Goal: Task Accomplishment & Management: Complete application form

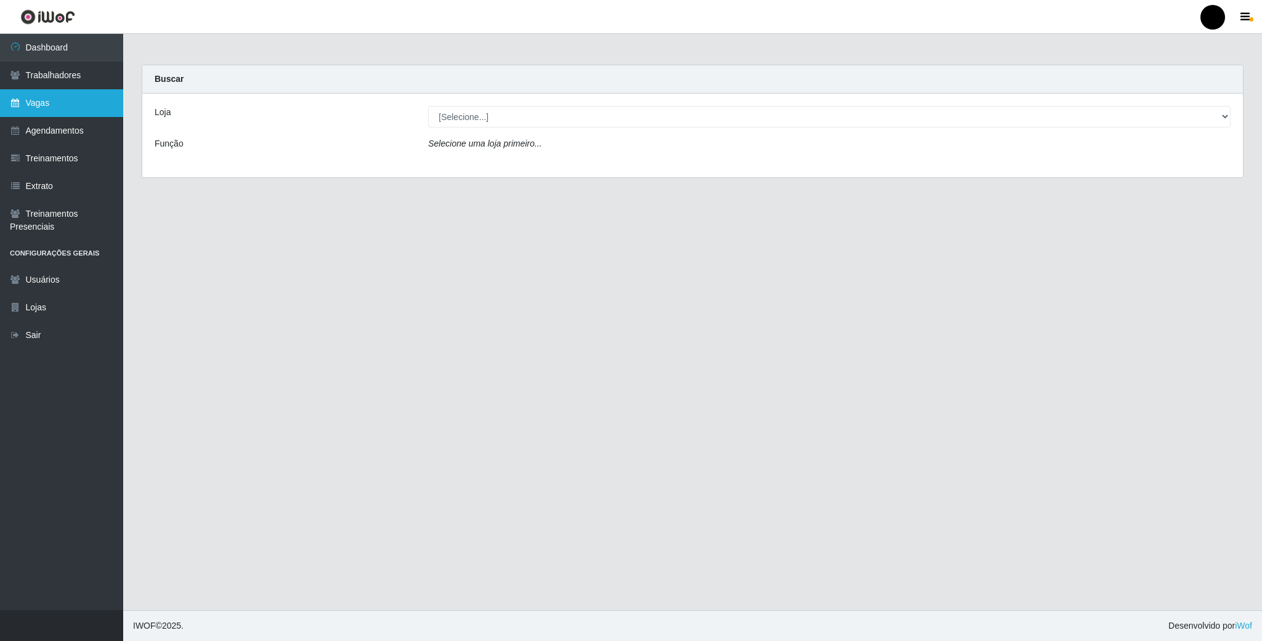
click at [28, 106] on link "Vagas" at bounding box center [61, 103] width 123 height 28
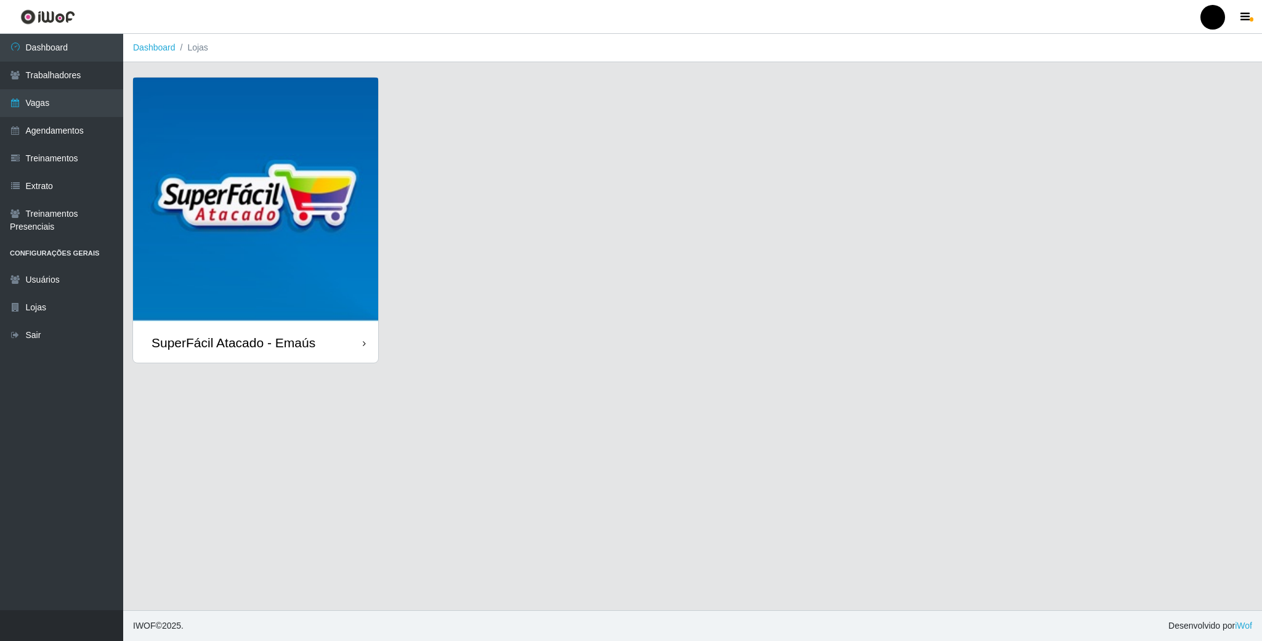
click at [194, 206] on img at bounding box center [255, 200] width 245 height 245
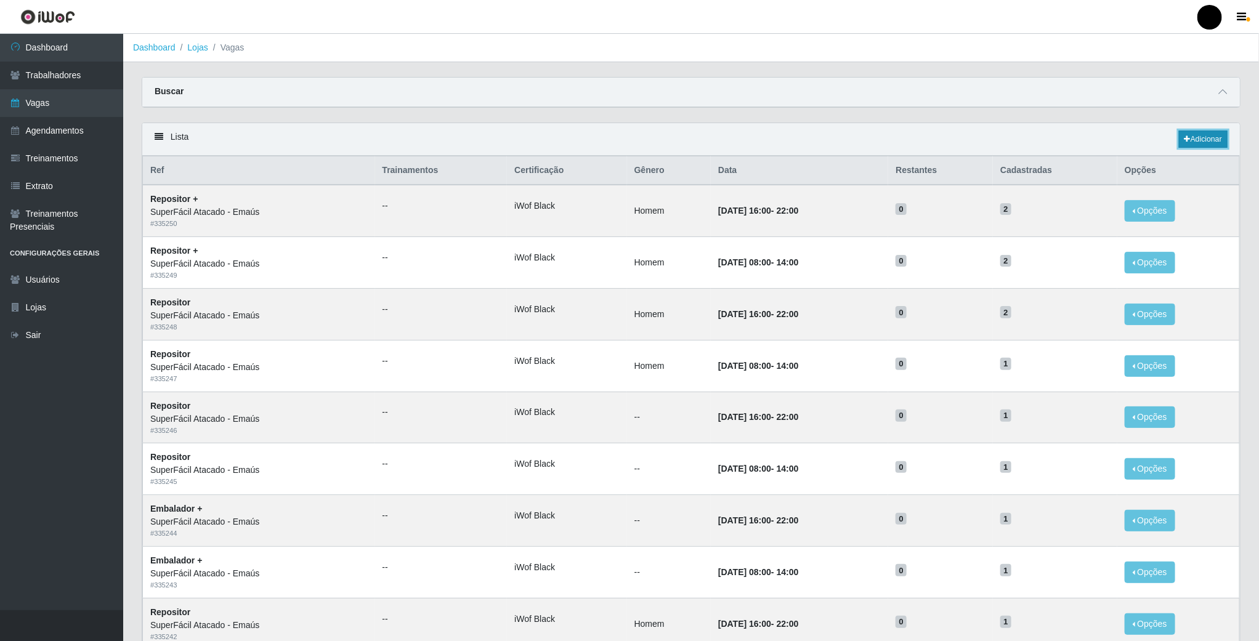
click at [1191, 137] on link "Adicionar" at bounding box center [1203, 139] width 49 height 17
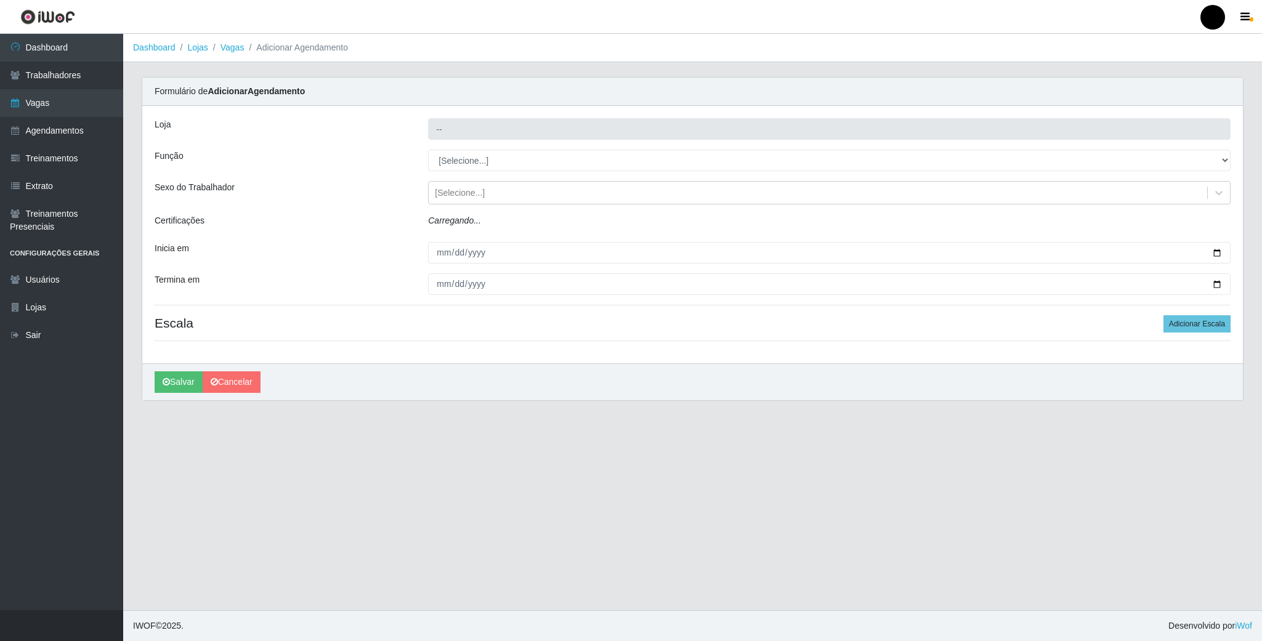
type input "SuperFácil Atacado - Emaús"
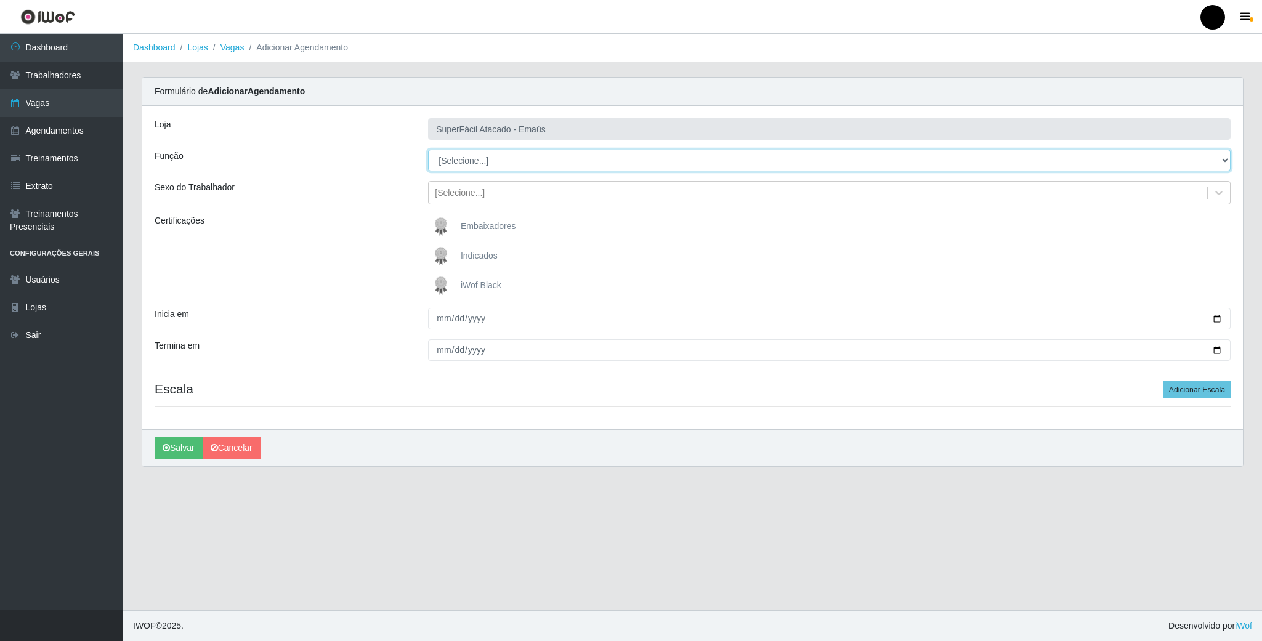
click at [1223, 161] on select "[Selecione...] Auxiliar de Estacionamento Auxiliar de Estacionamento + Auxiliar…" at bounding box center [829, 161] width 803 height 22
select select "22"
click at [428, 150] on select "[Selecione...] Auxiliar de Estacionamento Auxiliar de Estacionamento + Auxiliar…" at bounding box center [829, 161] width 803 height 22
click at [438, 291] on img at bounding box center [444, 286] width 30 height 25
click at [0, 0] on input "iWof Black" at bounding box center [0, 0] width 0 height 0
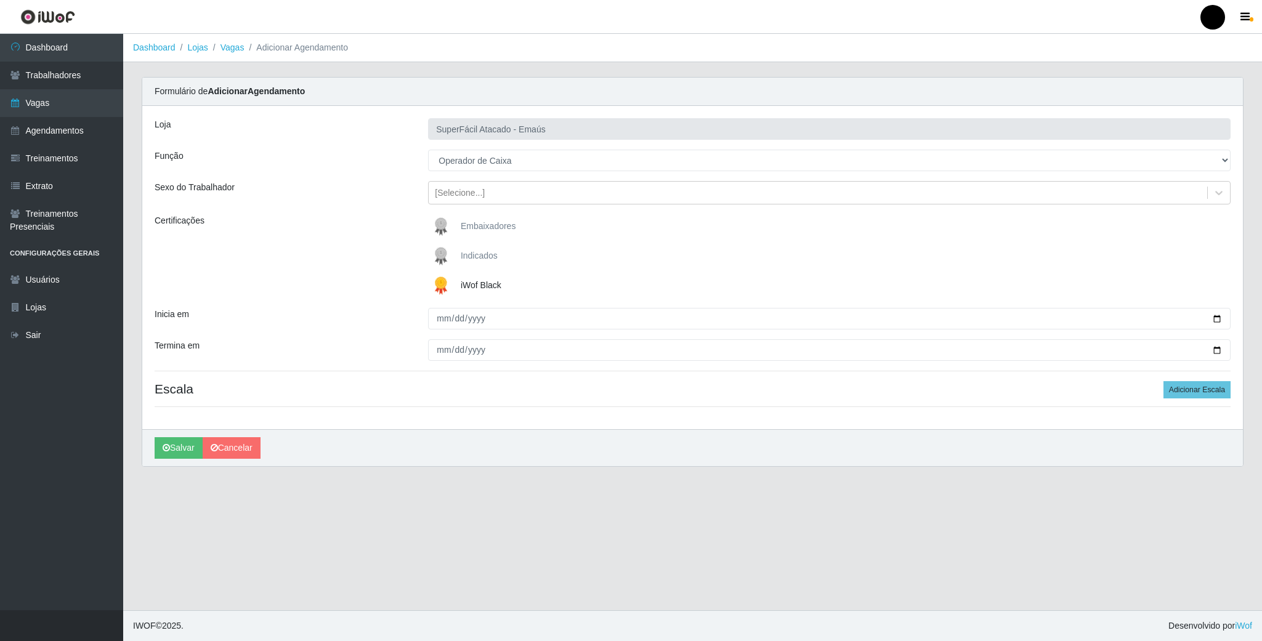
click at [1211, 305] on div "Loja SuperFácil Atacado - Emaús Função [Selecione...] Auxiliar de Estacionament…" at bounding box center [692, 267] width 1101 height 323
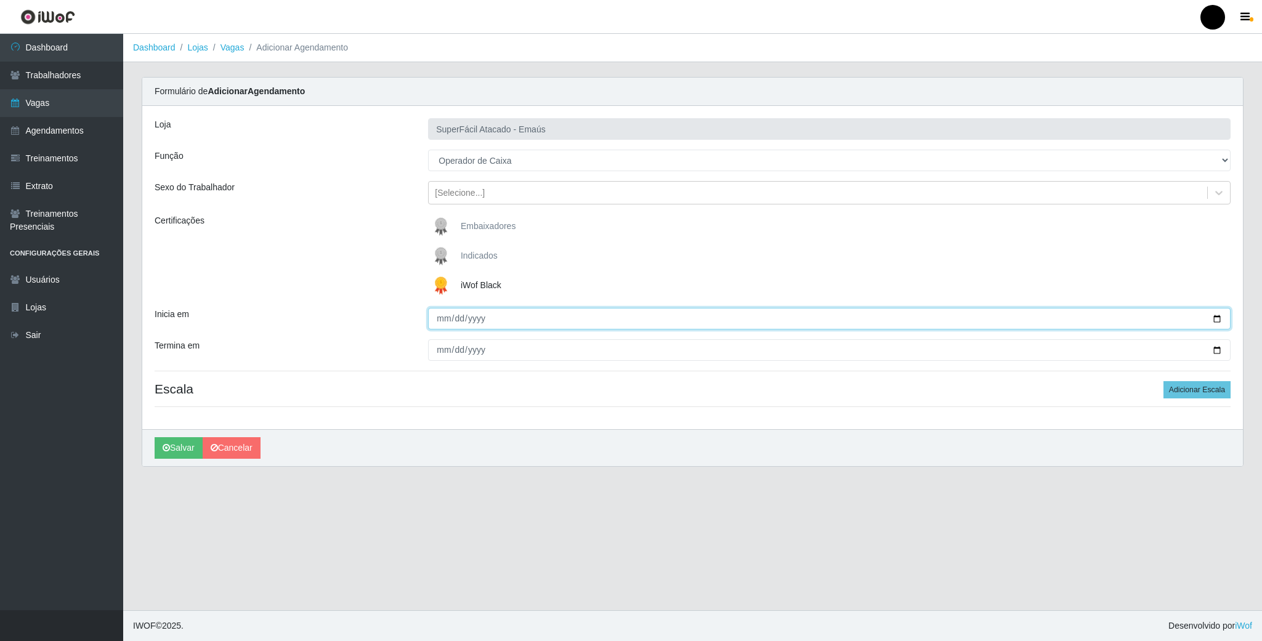
click at [1211, 313] on input "Inicia em" at bounding box center [829, 319] width 803 height 22
click at [1211, 314] on input "Inicia em" at bounding box center [829, 319] width 803 height 22
type input "[DATE]"
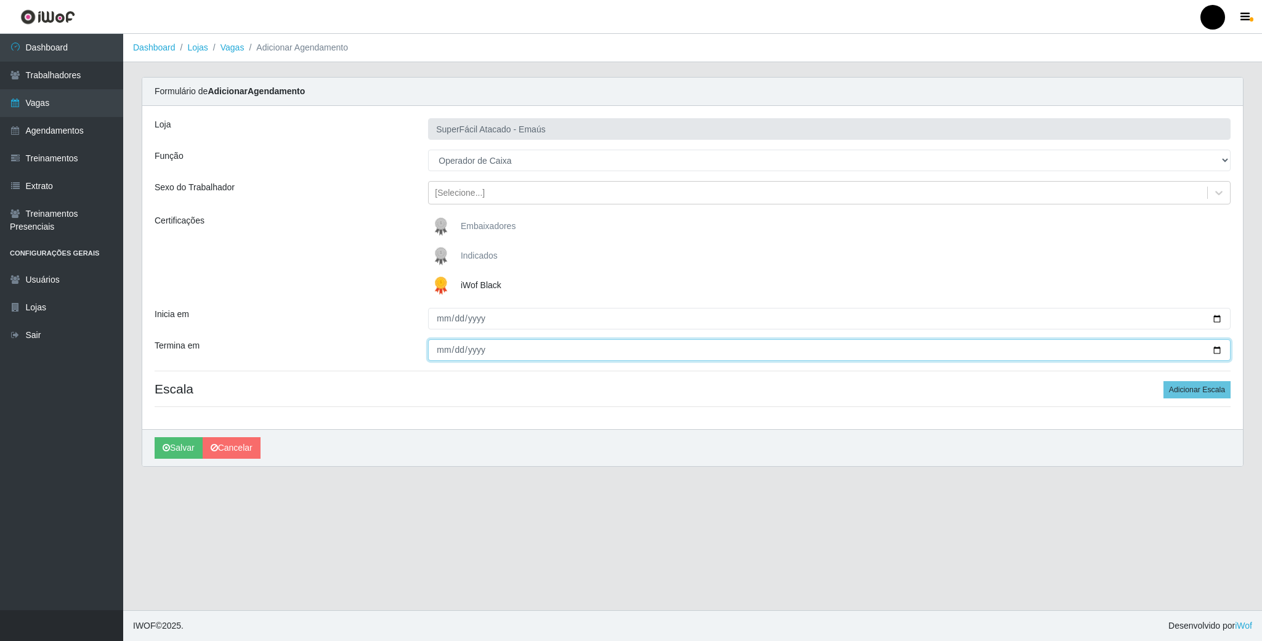
click at [1212, 349] on input "Termina em" at bounding box center [829, 350] width 803 height 22
type input "[DATE]"
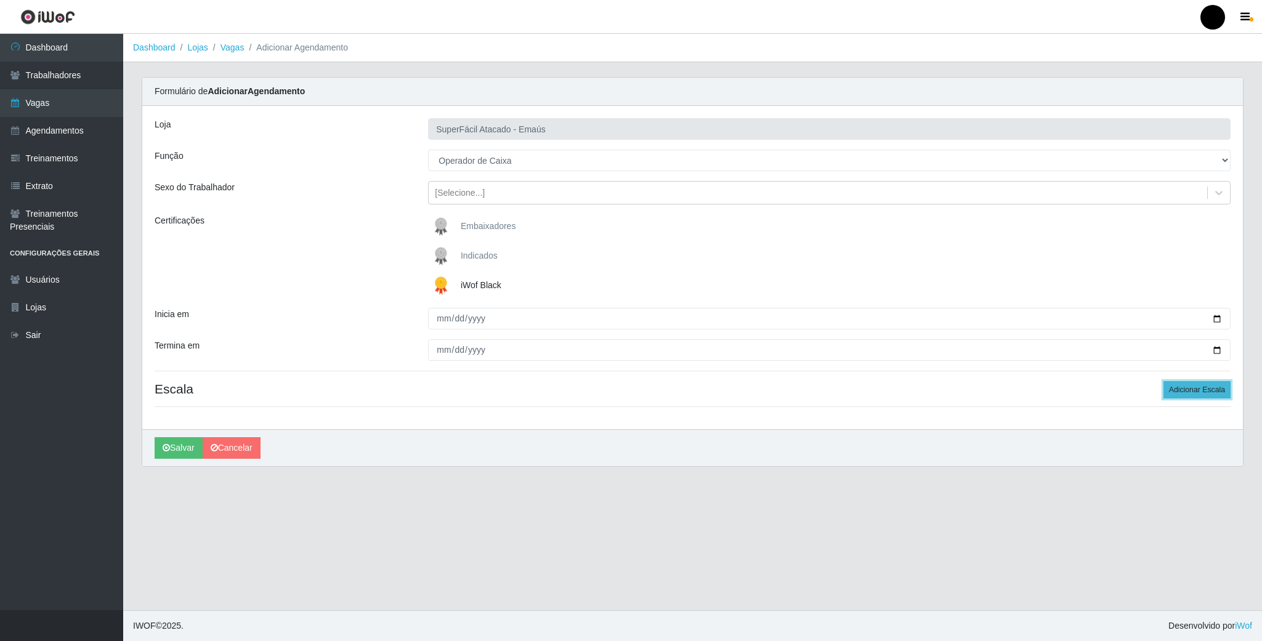
click at [1210, 392] on button "Adicionar Escala" at bounding box center [1197, 389] width 67 height 17
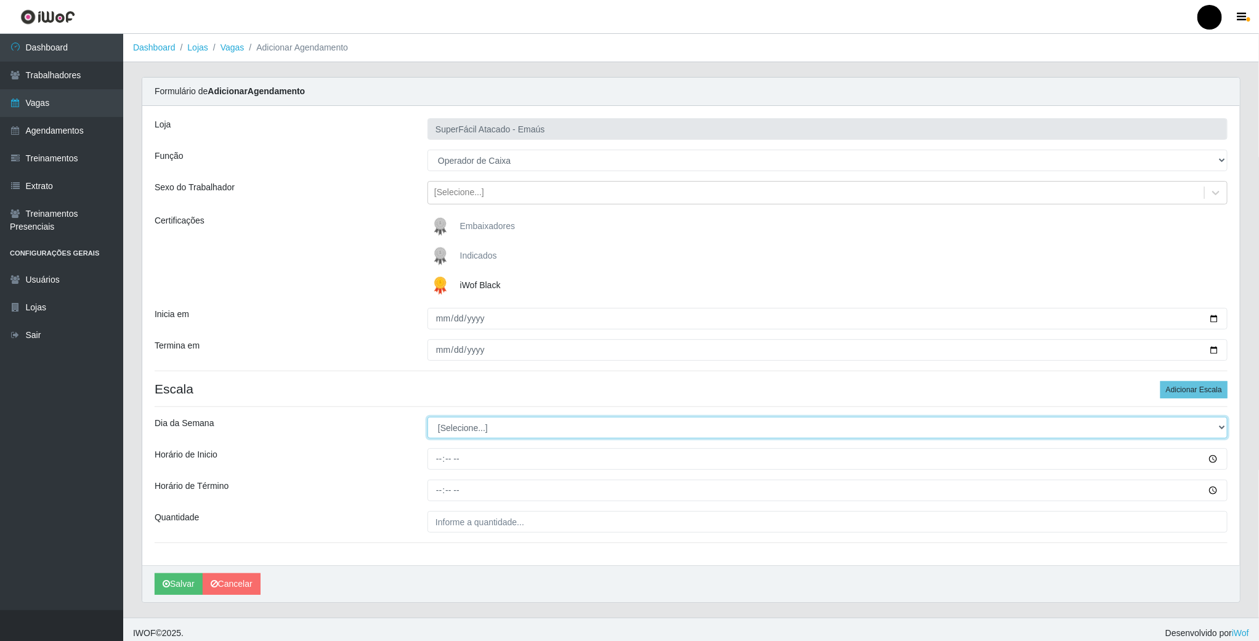
click at [527, 432] on select "[Selecione...] Segunda Terça Quarta Quinta Sexta Sábado Domingo" at bounding box center [828, 428] width 800 height 22
select select "4"
click at [428, 419] on select "[Selecione...] Segunda Terça Quarta Quinta Sexta Sábado Domingo" at bounding box center [828, 428] width 800 height 22
click at [439, 464] on input "Horário de Inicio" at bounding box center [828, 459] width 800 height 22
type input "16:00"
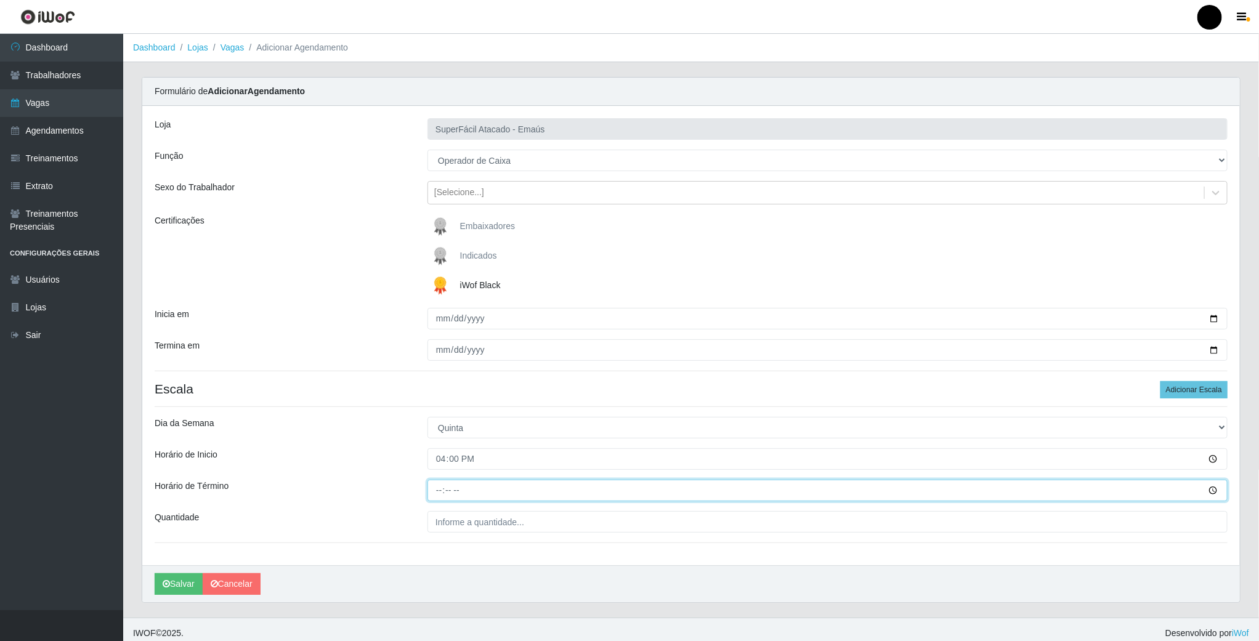
click at [438, 498] on input "Horário de Término" at bounding box center [828, 491] width 800 height 22
type input "22:00"
click at [439, 457] on input "16:00" at bounding box center [828, 459] width 800 height 22
click at [457, 463] on input "16:00" at bounding box center [828, 459] width 800 height 22
type input "16:30"
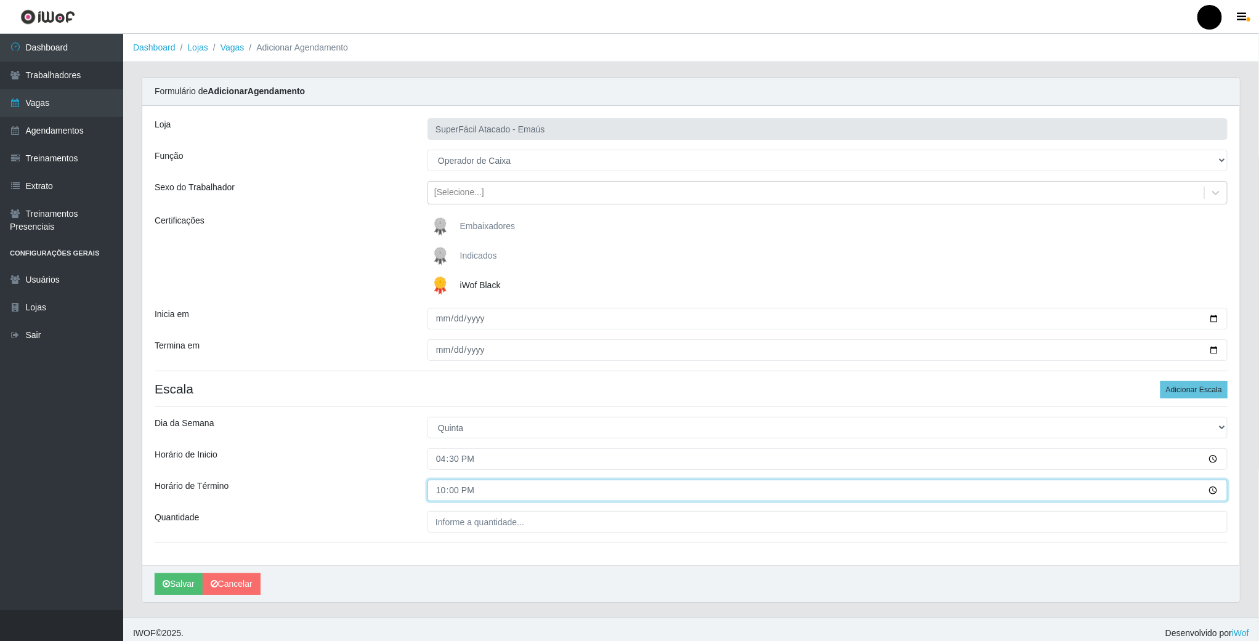
click at [453, 493] on input "22:00" at bounding box center [828, 491] width 800 height 22
type input "22:30"
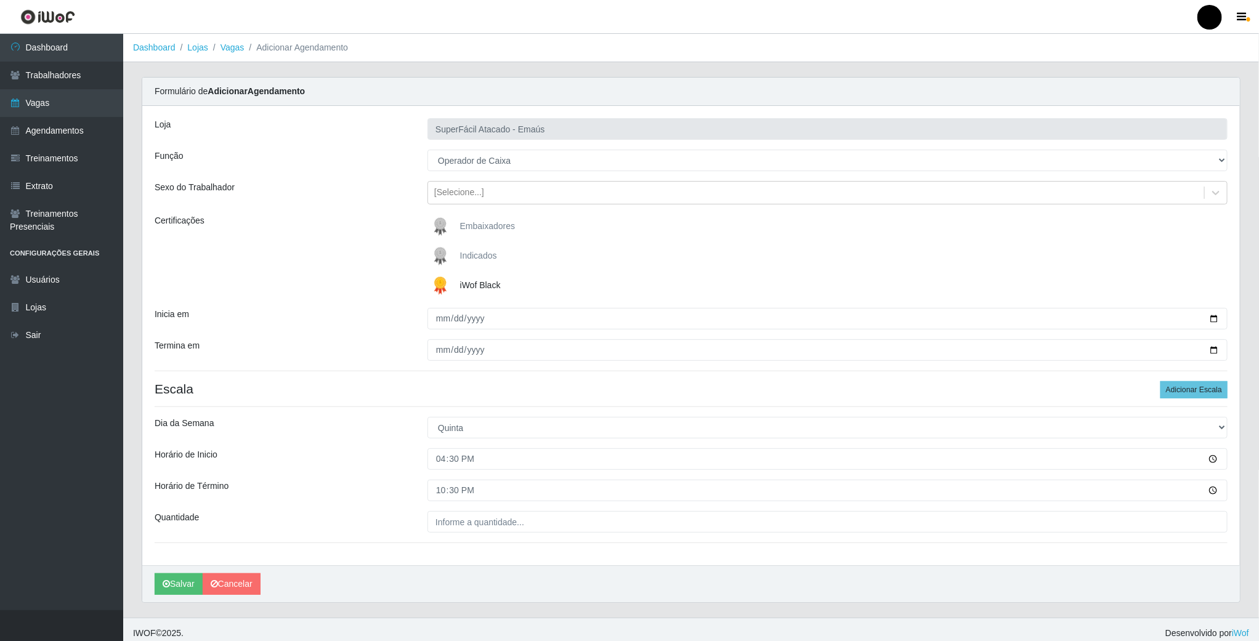
click at [455, 541] on div "Loja SuperFácil Atacado - Emaús Função [Selecione...] Auxiliar de Estacionament…" at bounding box center [691, 336] width 1098 height 460
click at [455, 519] on input "___" at bounding box center [828, 522] width 800 height 22
type input "01_"
click at [178, 590] on button "Salvar" at bounding box center [179, 585] width 48 height 22
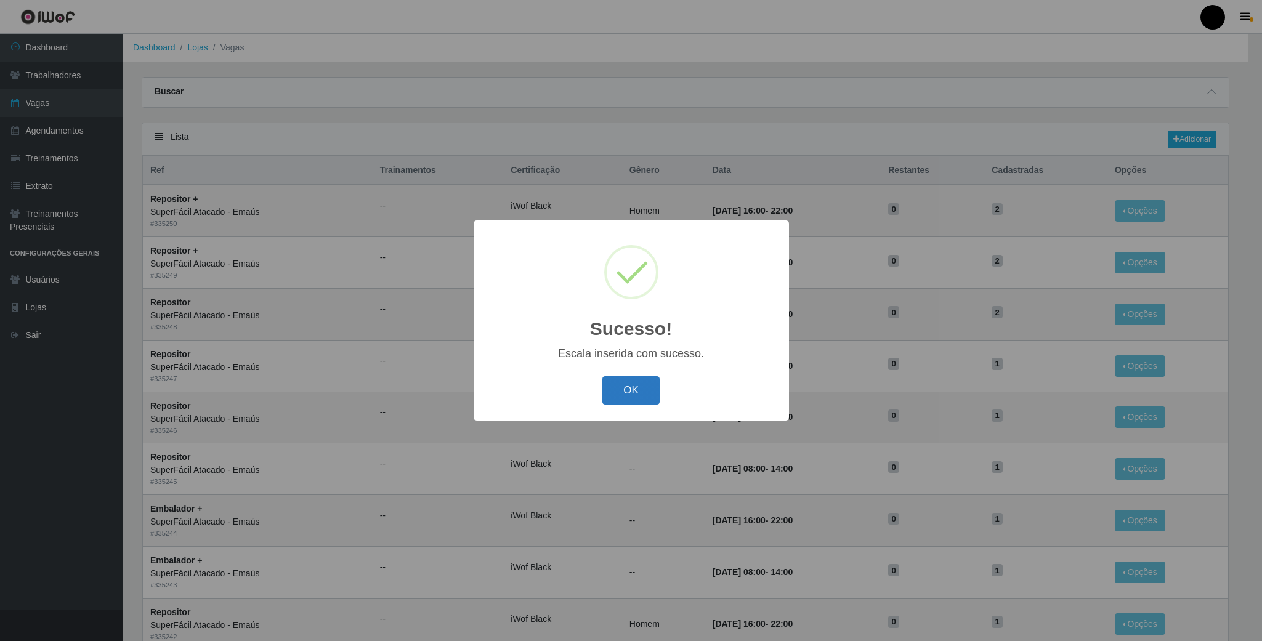
click at [623, 400] on button "OK" at bounding box center [630, 390] width 57 height 29
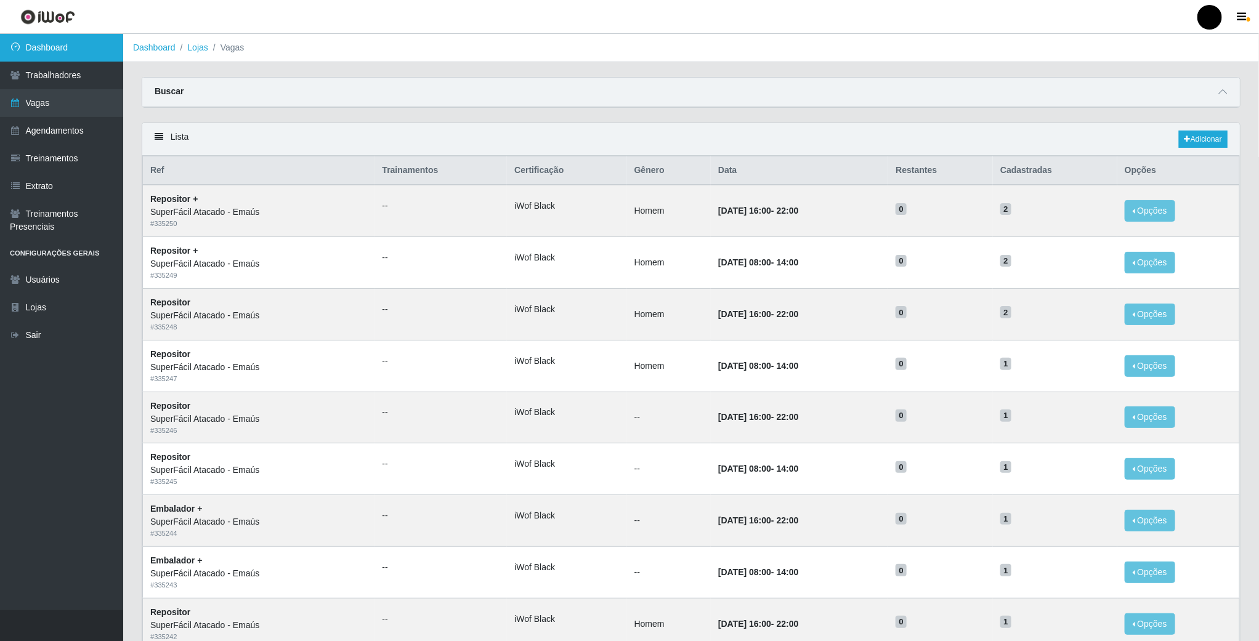
click at [73, 36] on link "Dashboard" at bounding box center [61, 48] width 123 height 28
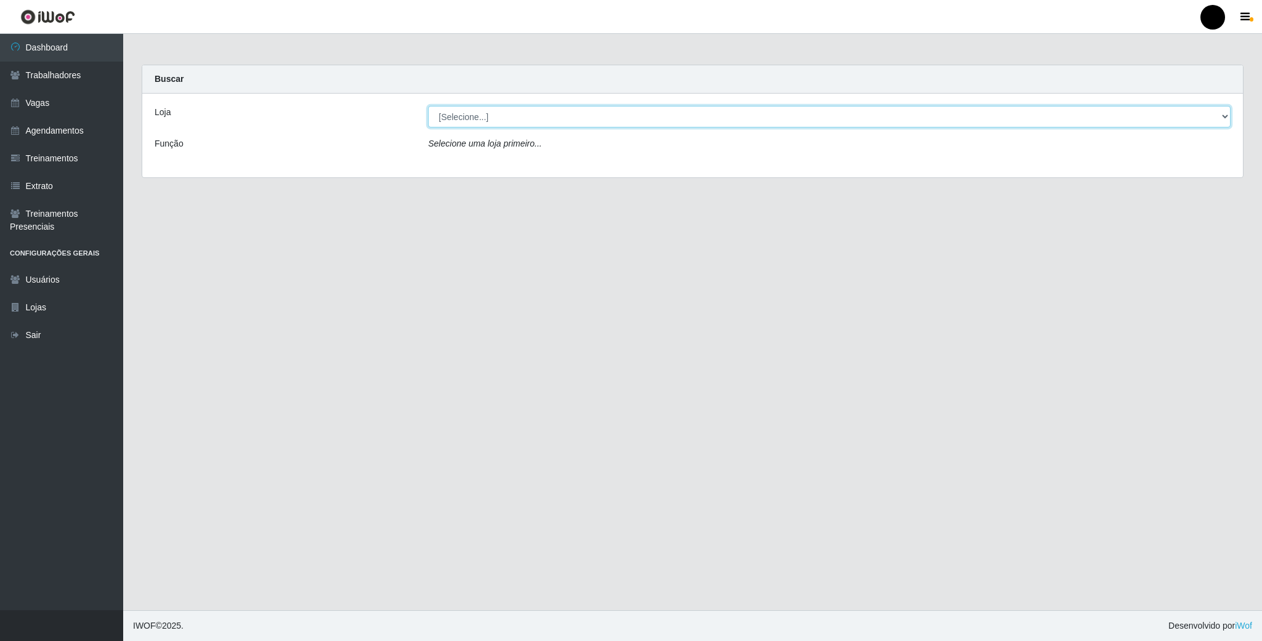
click at [846, 117] on select "[Selecione...] SuperFácil Atacado - Emaús" at bounding box center [829, 117] width 803 height 22
select select "407"
click at [428, 106] on select "[Selecione...] SuperFácil Atacado - Emaús" at bounding box center [829, 117] width 803 height 22
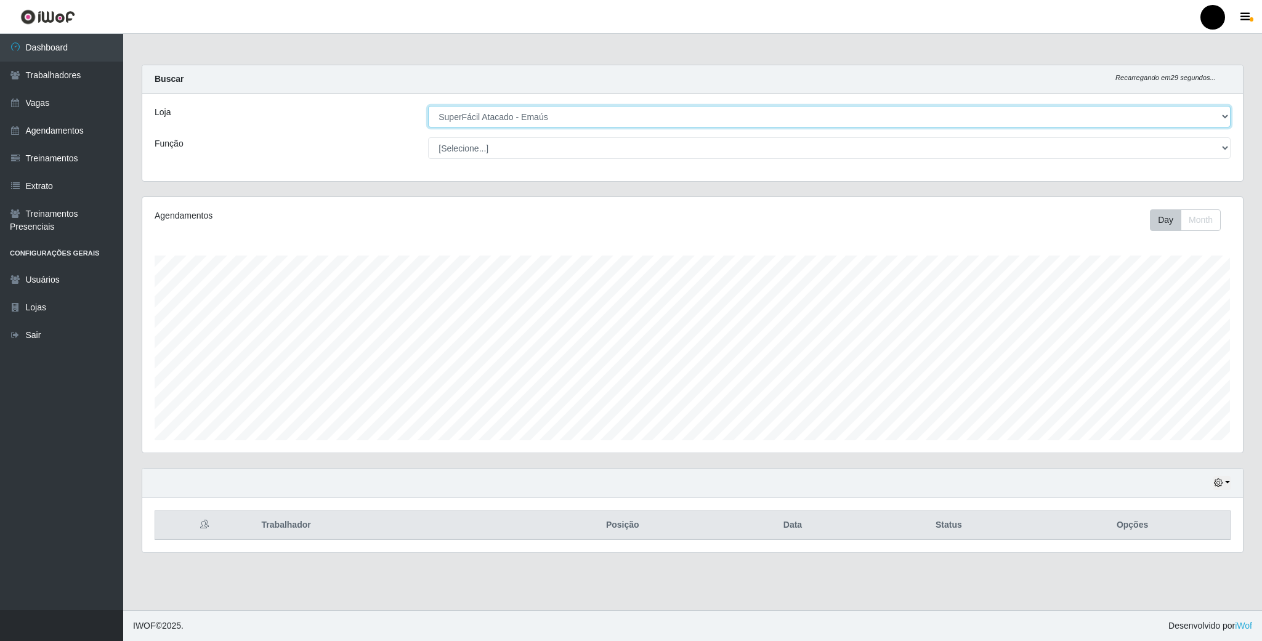
scroll to position [257, 1100]
click at [1224, 488] on button "button" at bounding box center [1222, 483] width 17 height 14
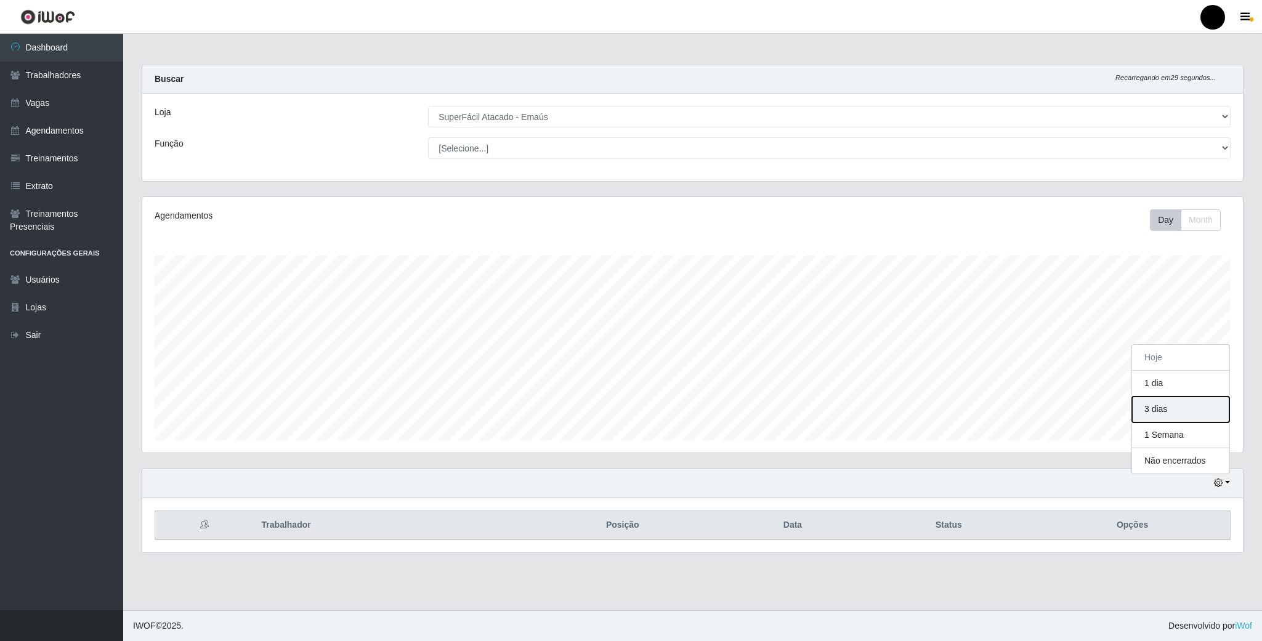
click at [1186, 415] on button "3 dias" at bounding box center [1180, 410] width 97 height 26
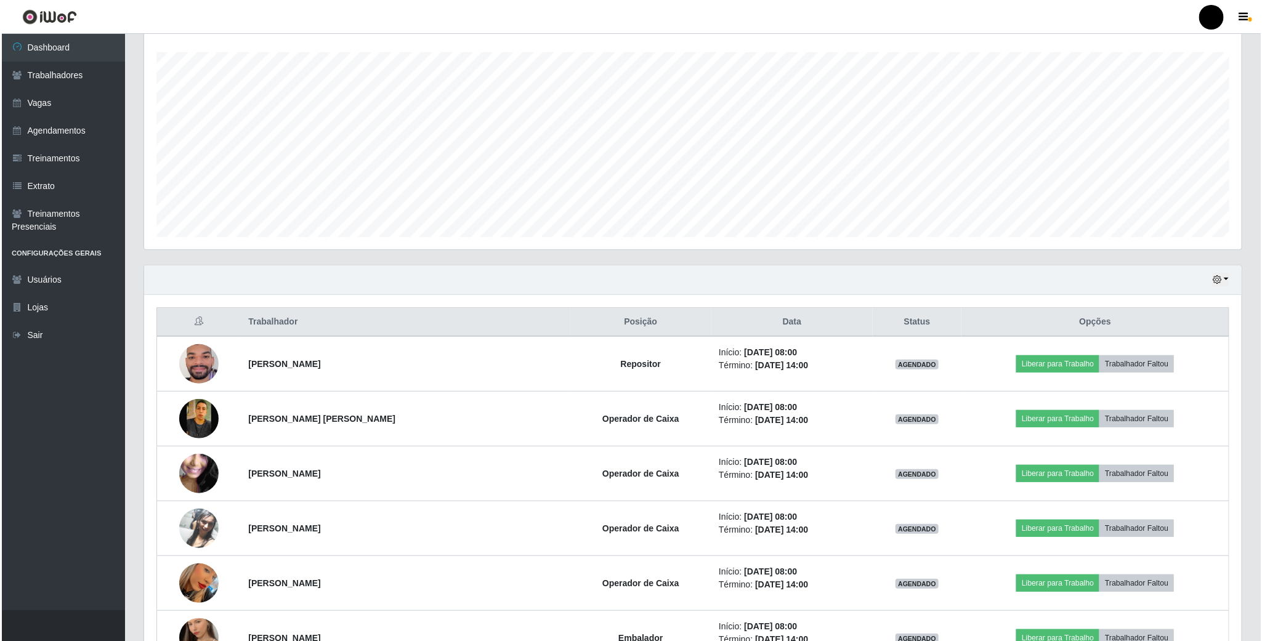
scroll to position [0, 0]
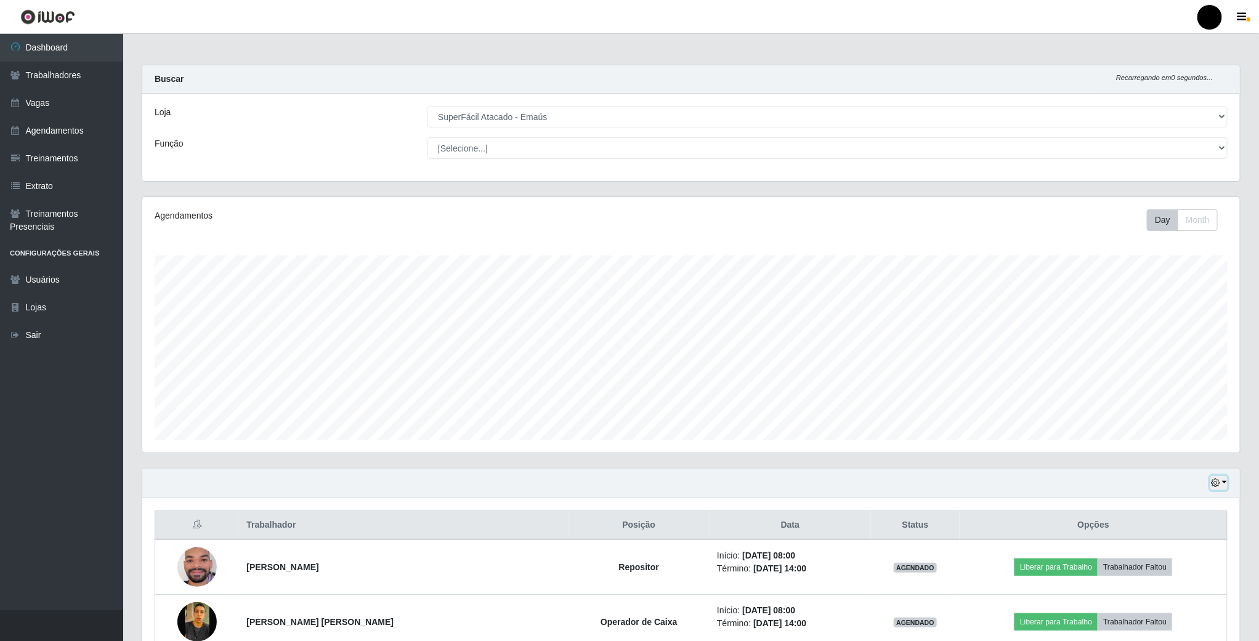
click at [1217, 485] on icon "button" at bounding box center [1215, 483] width 9 height 9
click at [1207, 580] on button "1 Semana" at bounding box center [1177, 583] width 97 height 26
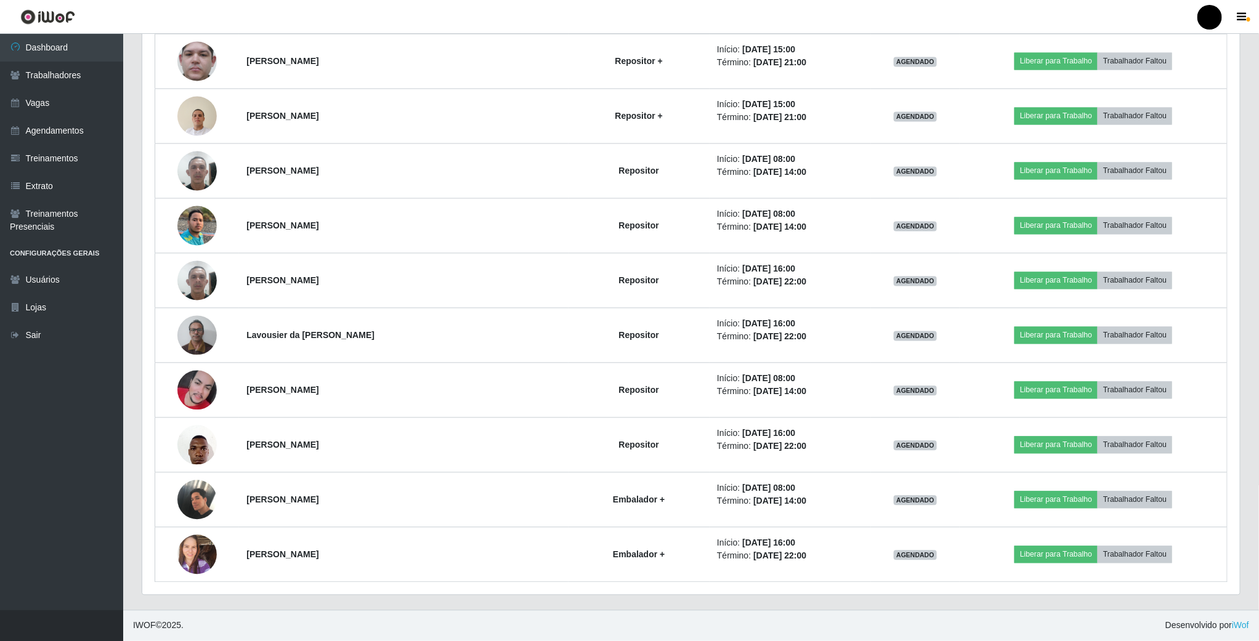
scroll to position [3764, 0]
